Goal: Information Seeking & Learning: Learn about a topic

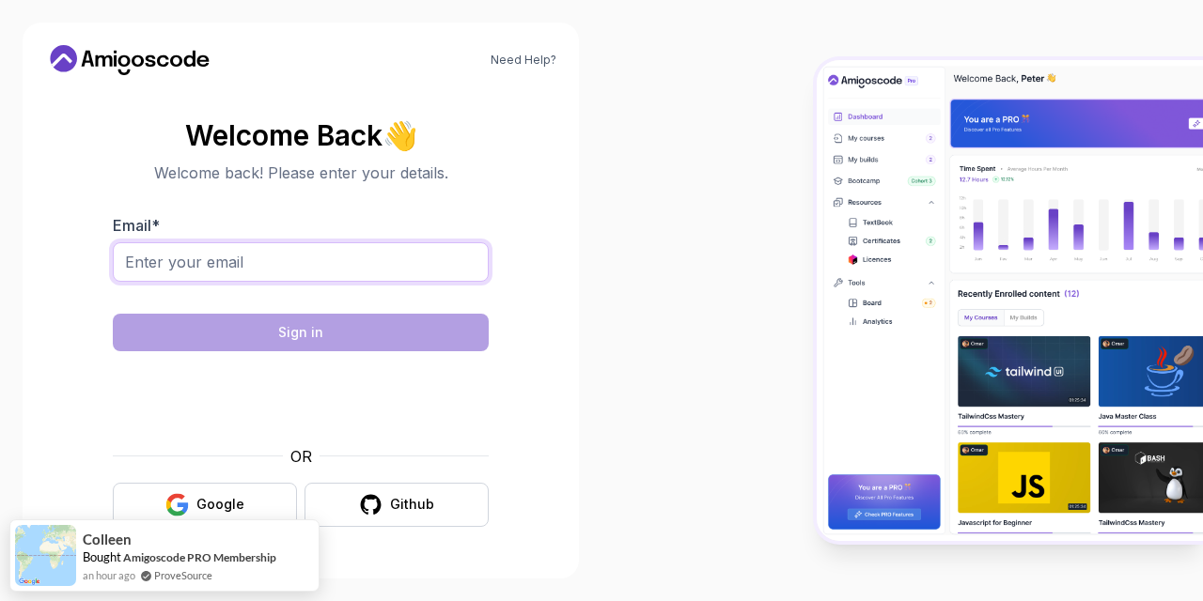
click at [256, 259] on input "Email *" at bounding box center [301, 261] width 376 height 39
click at [846, 165] on body "Need Help? Welcome Back 👋 Welcome back! Please enter your details. Email * ibra…" at bounding box center [601, 300] width 1203 height 601
click at [421, 266] on input "ibra" at bounding box center [301, 261] width 376 height 39
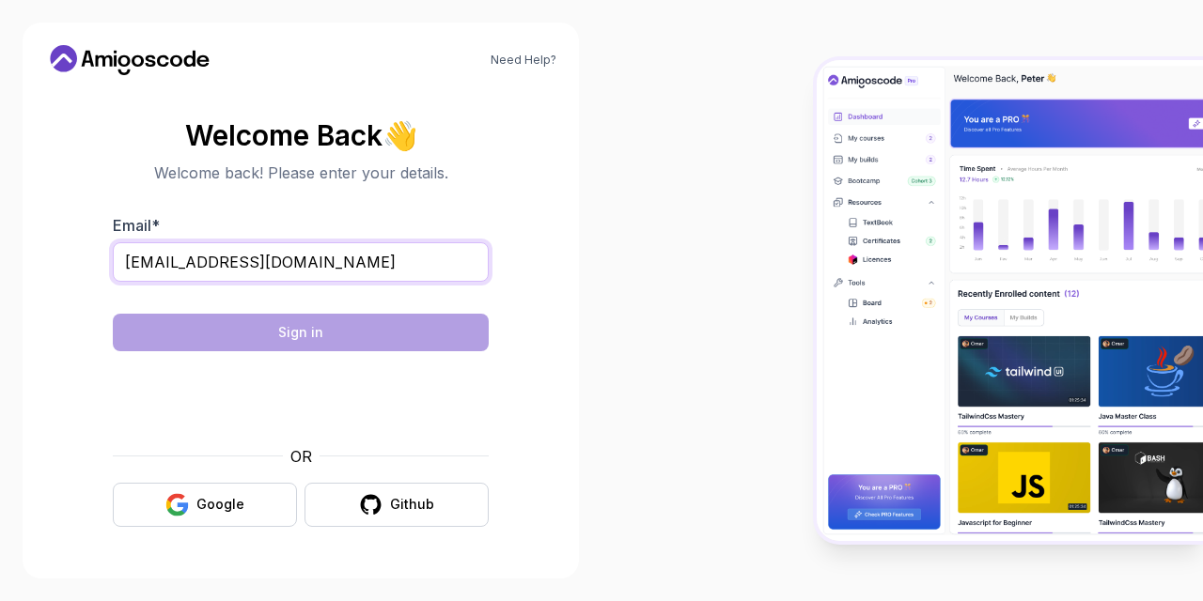
type input "[EMAIL_ADDRESS][DOMAIN_NAME]"
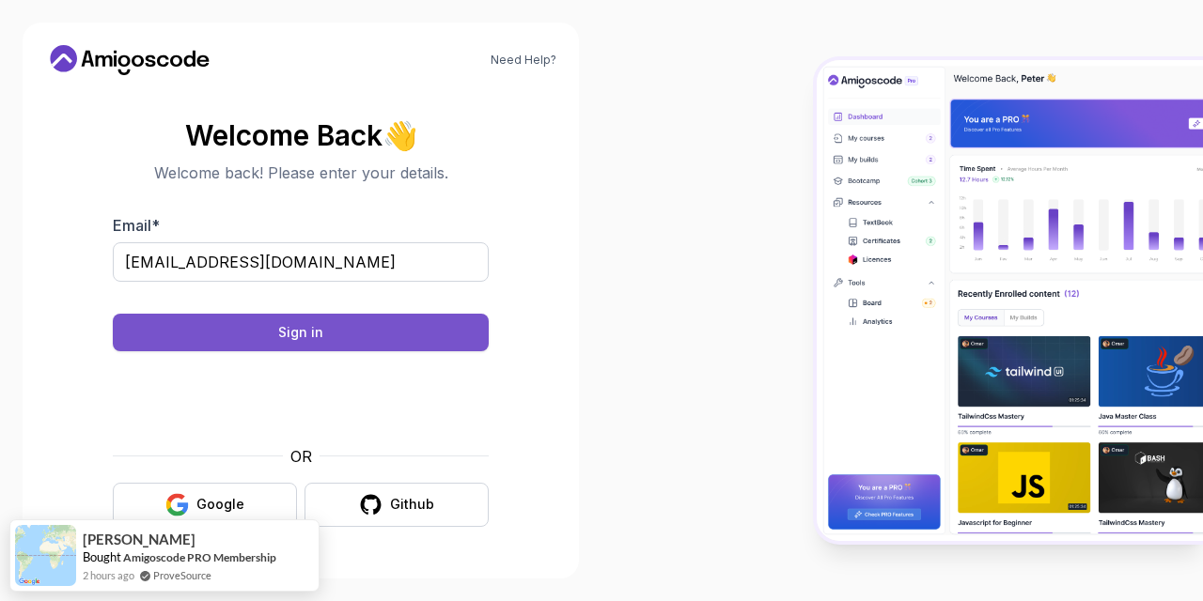
click at [337, 314] on button "Sign in" at bounding box center [301, 333] width 376 height 38
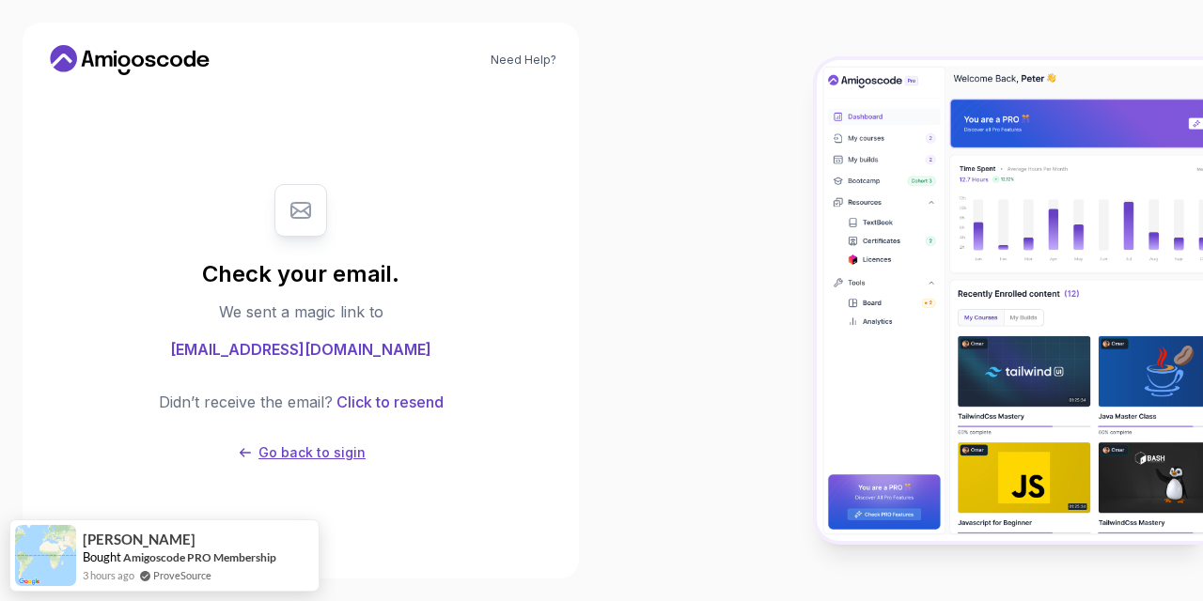
click at [320, 453] on p "Go back to sigin" at bounding box center [311, 453] width 107 height 19
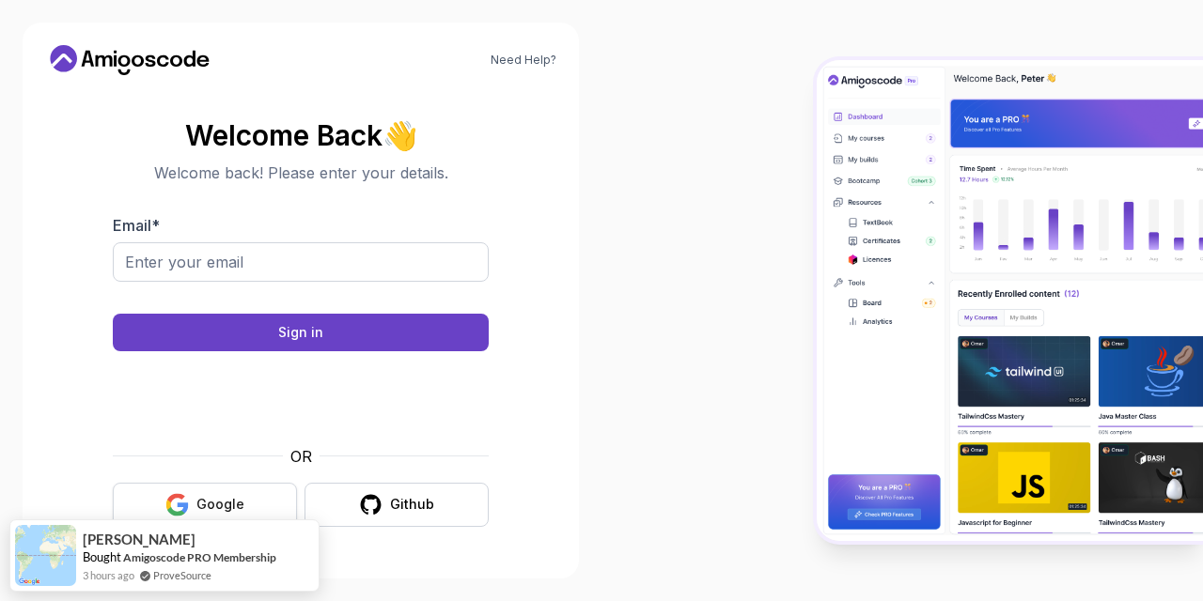
click at [239, 488] on button "Google" at bounding box center [205, 505] width 184 height 44
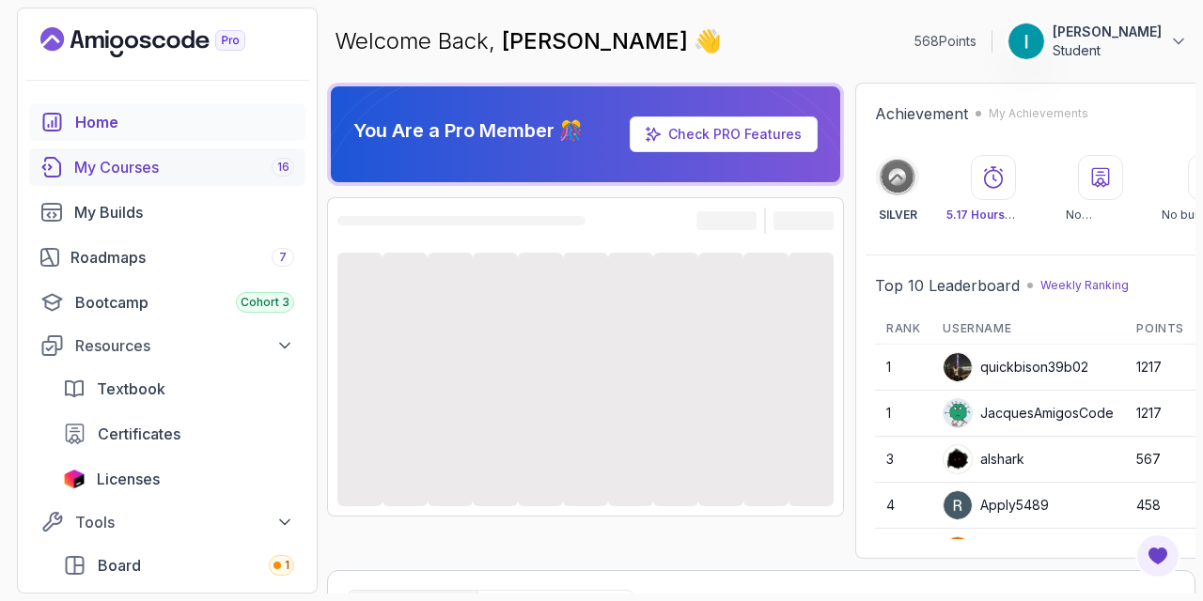
click at [128, 178] on div "My Courses 16" at bounding box center [184, 167] width 220 height 23
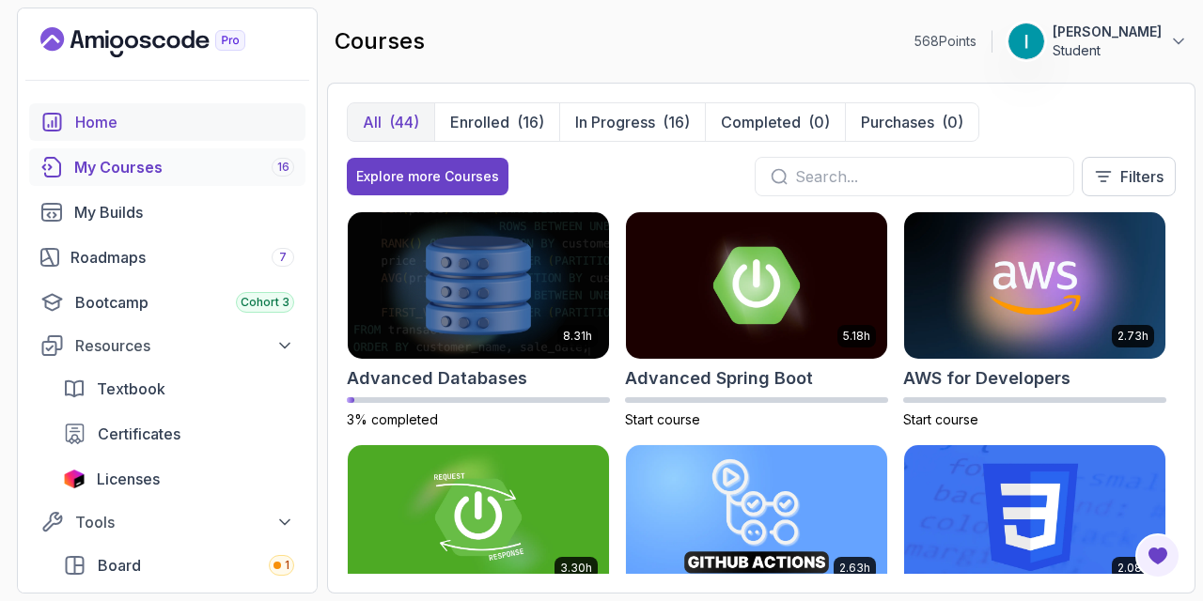
click at [114, 119] on div "Home" at bounding box center [184, 122] width 219 height 23
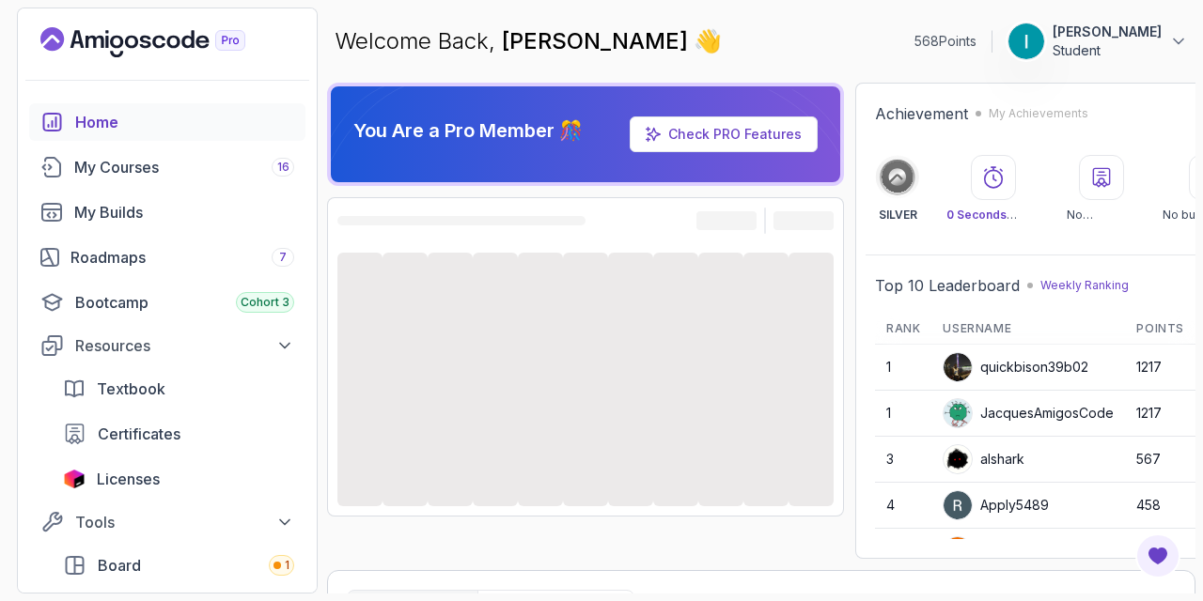
click at [1123, 77] on main "Welcome Back, Ibrahim Ali 👋 568 Points Ibrahim Ali Student You Are a Pro Member…" at bounding box center [761, 301] width 868 height 586
click at [1133, 65] on div "Welcome Back, Ibrahim Ali 👋 568 Points Ibrahim Ali Student" at bounding box center [761, 42] width 868 height 68
click at [1145, 43] on p "Student" at bounding box center [1106, 50] width 109 height 19
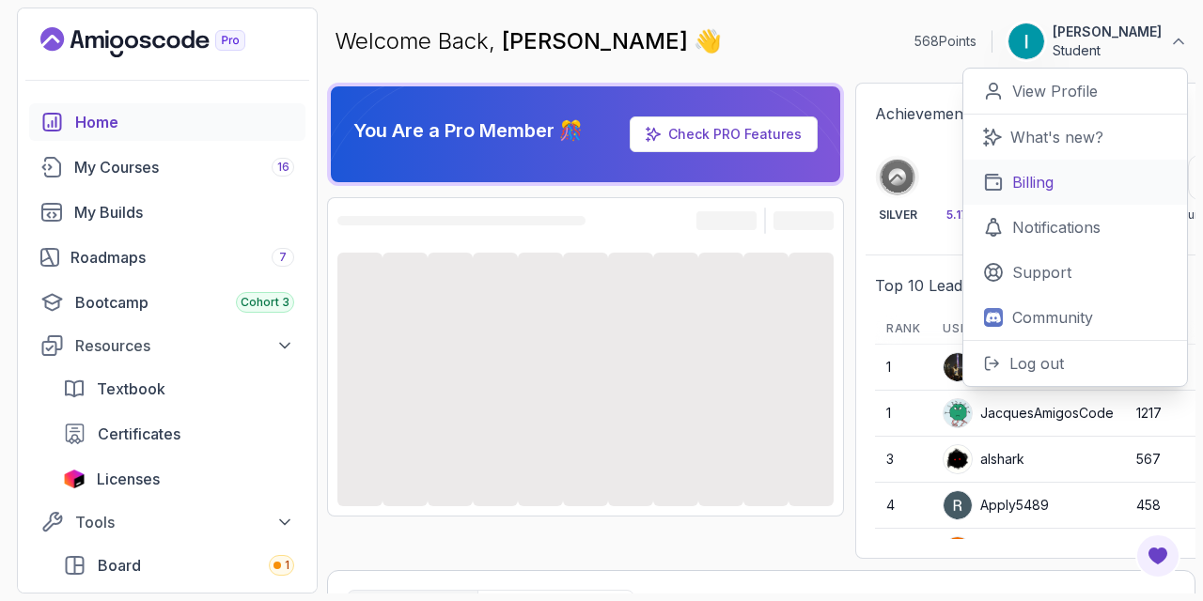
click at [1059, 181] on link "Billing" at bounding box center [1075, 182] width 224 height 45
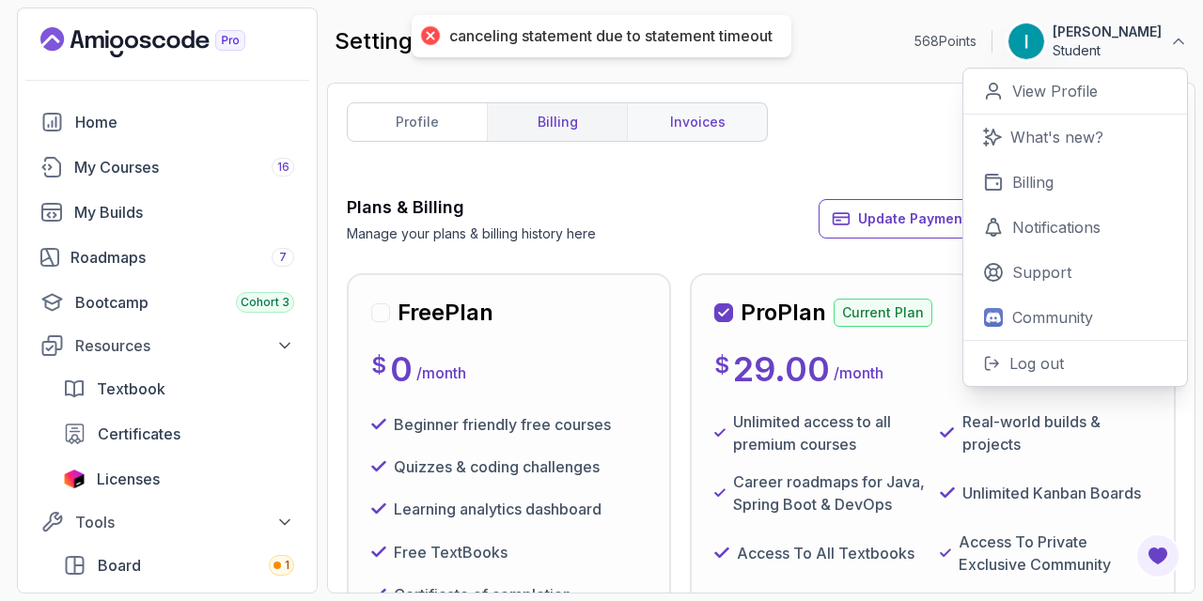
click at [707, 115] on link "invoices" at bounding box center [697, 122] width 140 height 38
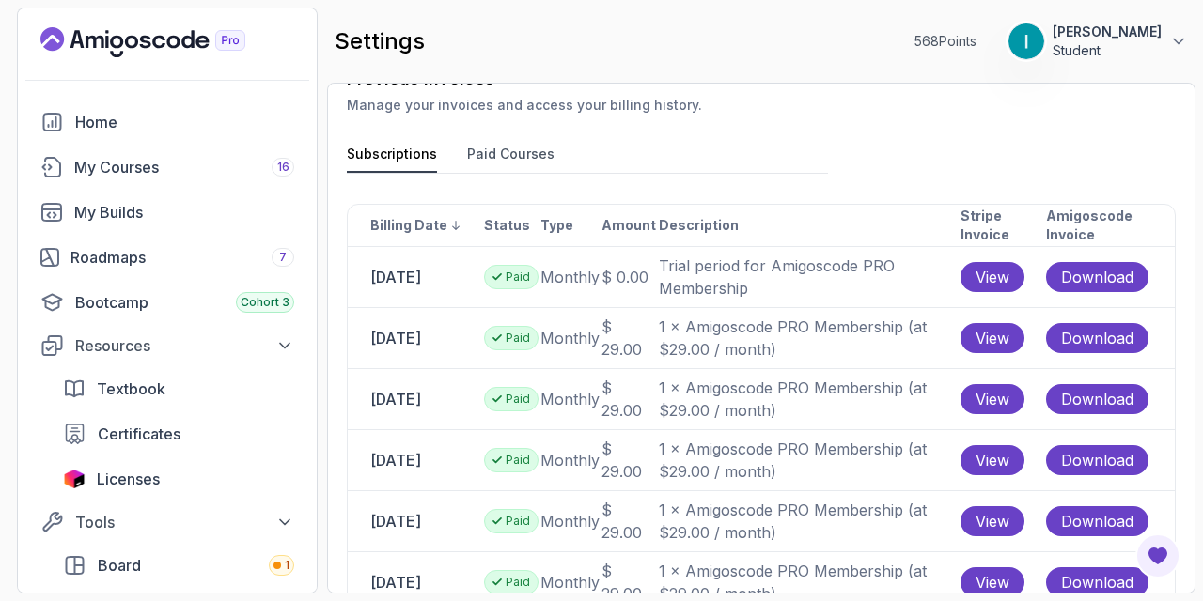
scroll to position [195, 0]
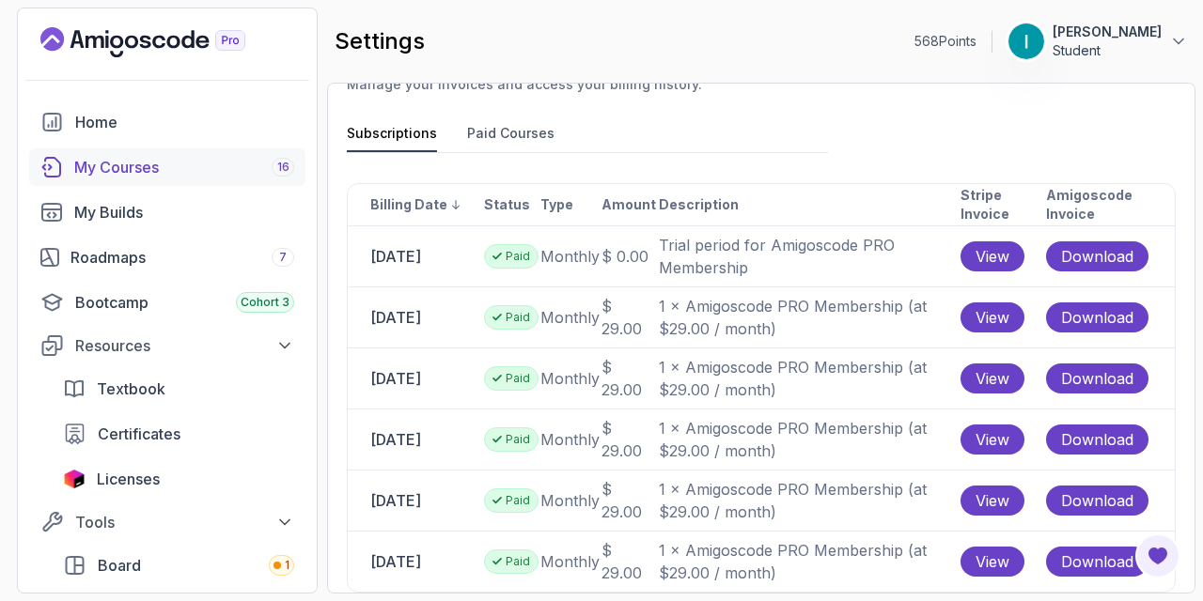
click at [158, 159] on div "My Courses 16" at bounding box center [184, 167] width 220 height 23
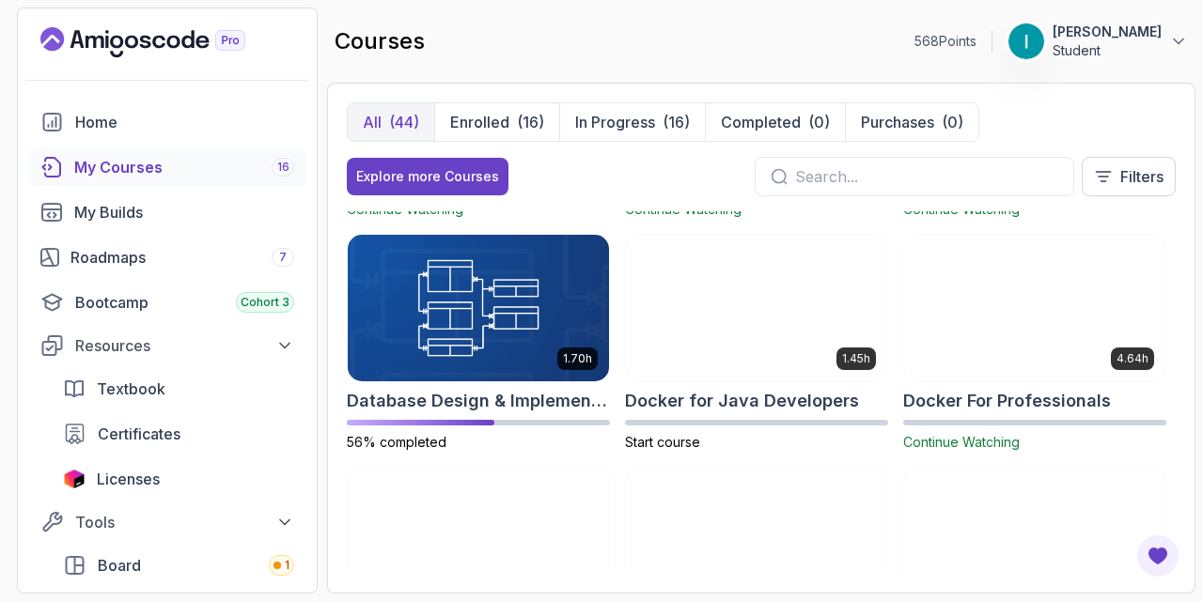
scroll to position [440, 0]
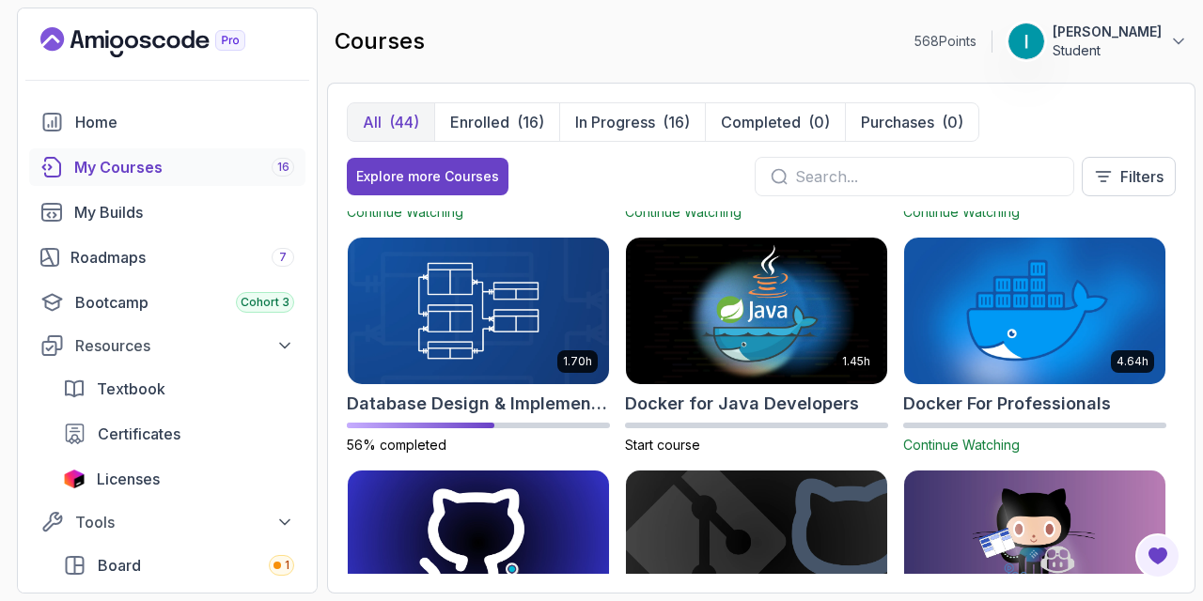
click at [1000, 320] on img at bounding box center [1034, 310] width 274 height 153
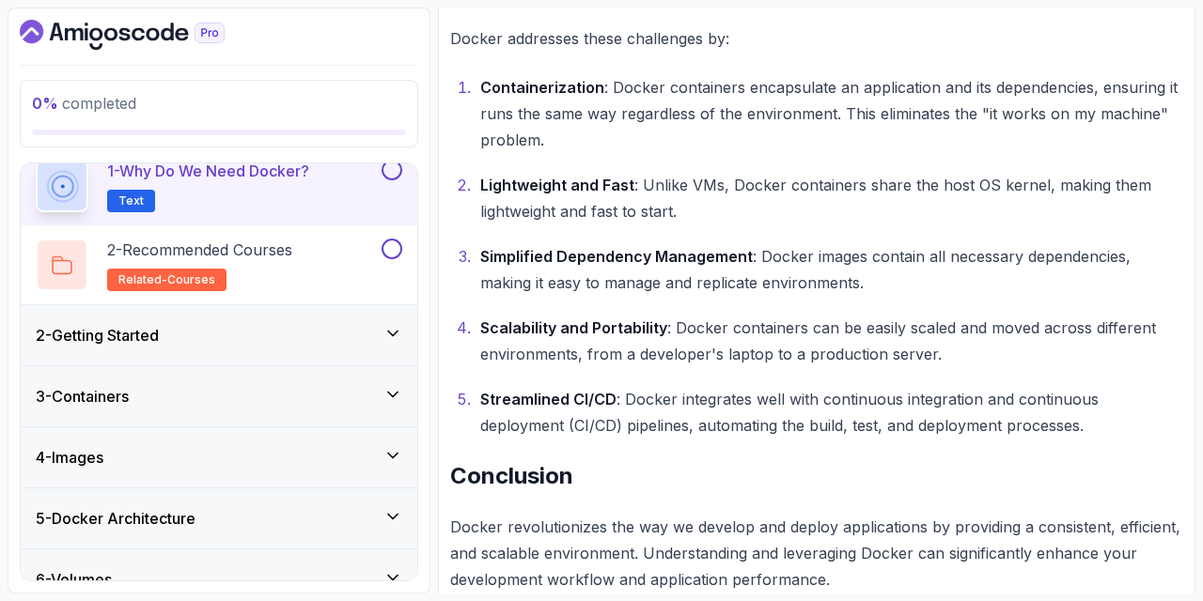
scroll to position [1324, 0]
